Goal: Task Accomplishment & Management: Manage account settings

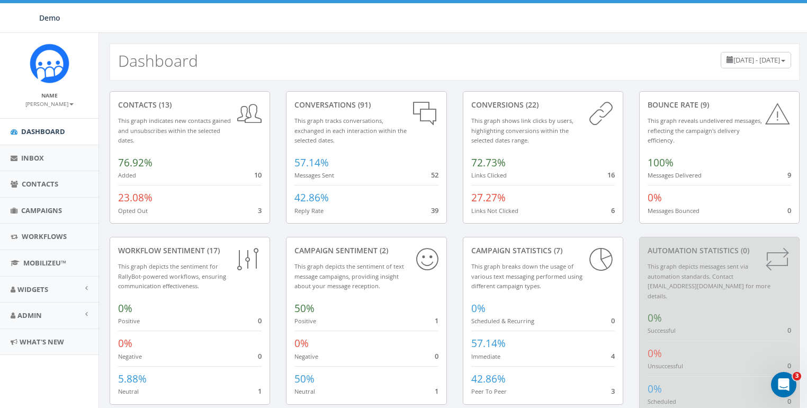
click at [55, 102] on small "[PERSON_NAME]" at bounding box center [49, 103] width 48 height 7
click at [49, 132] on link "Sign Out" at bounding box center [53, 133] width 84 height 13
